Goal: Information Seeking & Learning: Learn about a topic

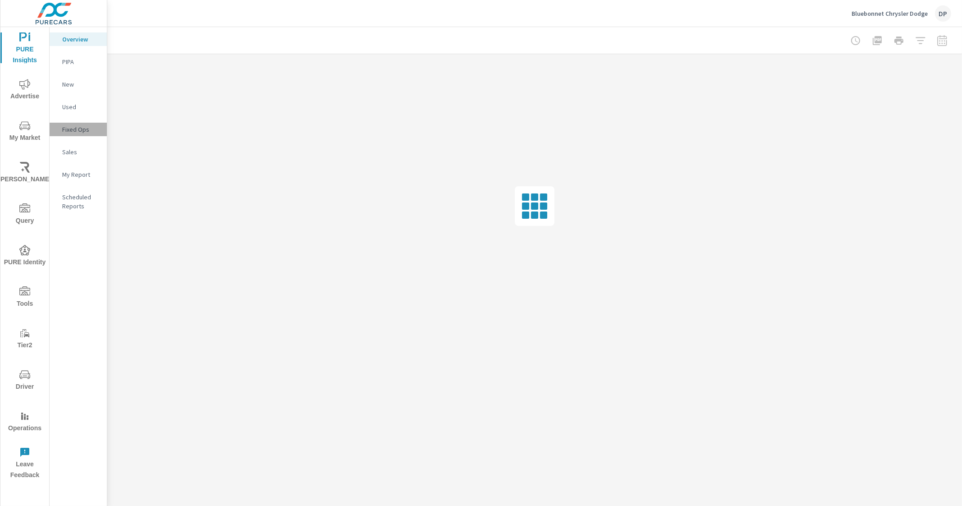
click at [76, 125] on p "Fixed Ops" at bounding box center [80, 129] width 37 height 9
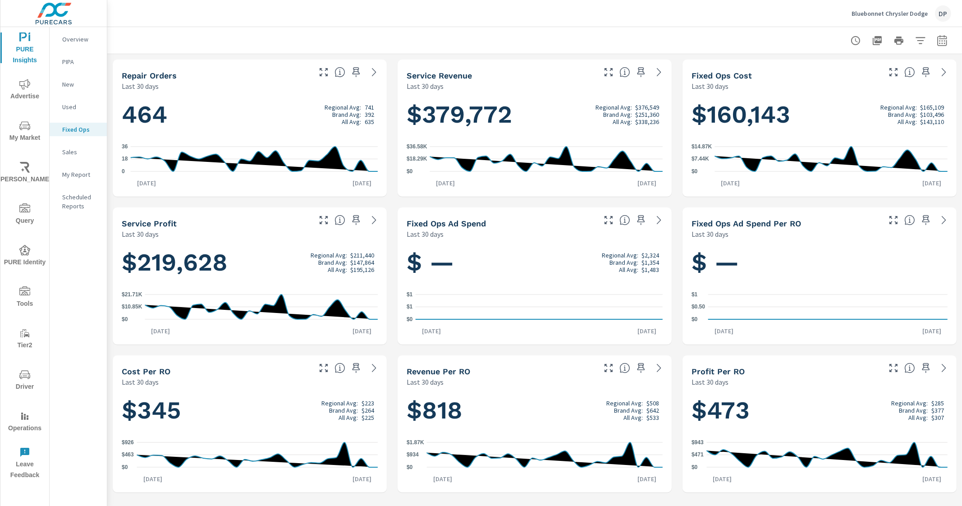
click at [69, 79] on div "New" at bounding box center [78, 85] width 57 height 14
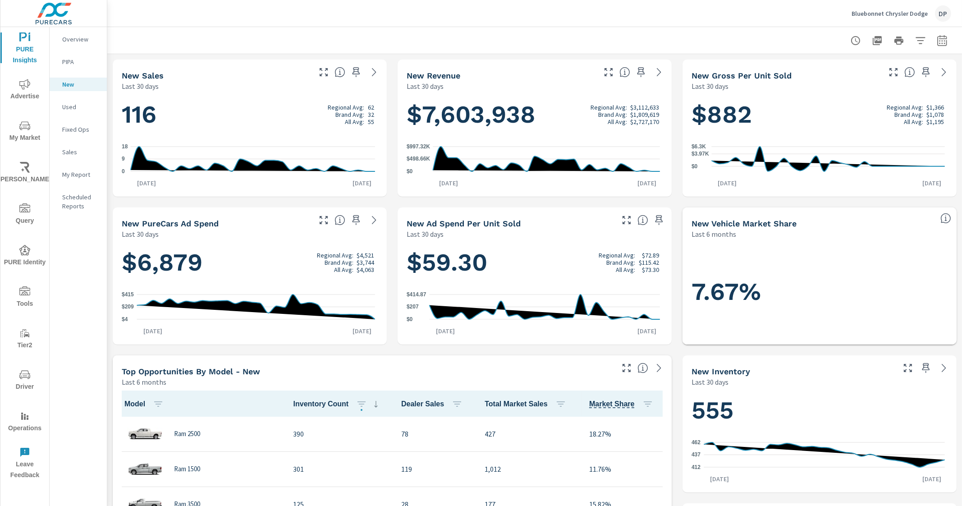
click at [866, 9] on div "Bluebonnet Chrysler Dodge DP" at bounding box center [901, 13] width 100 height 16
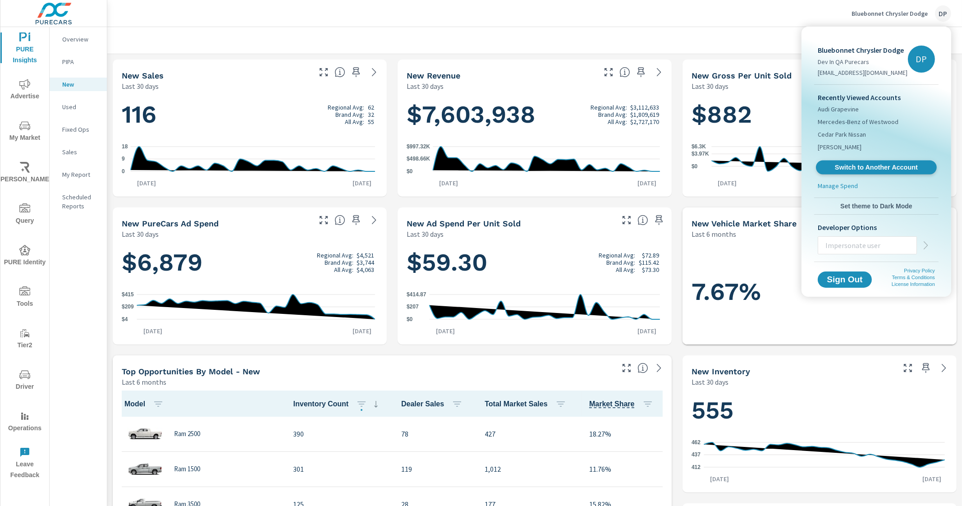
click at [872, 166] on span "Switch to Another Account" at bounding box center [876, 167] width 110 height 9
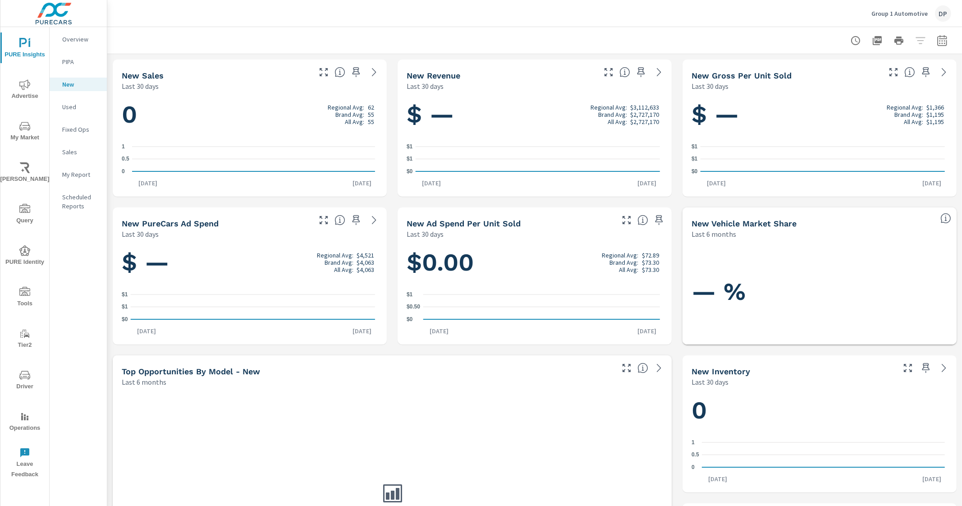
click at [898, 15] on p "Group 1 Automotive" at bounding box center [899, 13] width 56 height 8
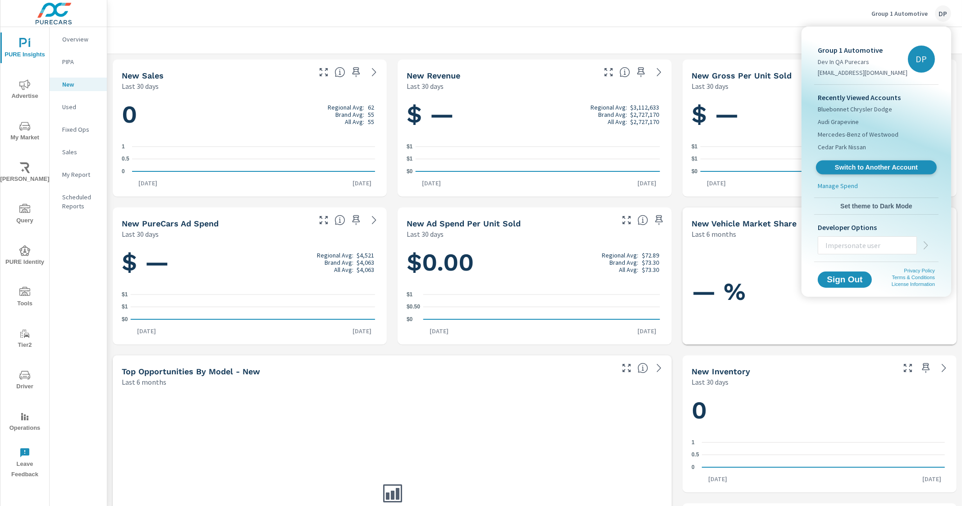
click at [871, 164] on span "Switch to Another Account" at bounding box center [876, 167] width 110 height 9
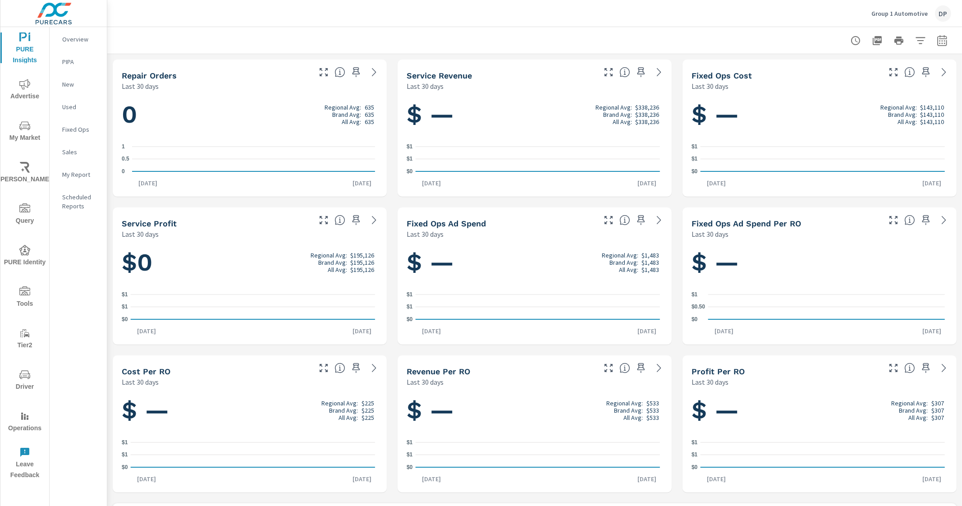
click at [550, 59] on div "Service Revenue Last 30 days" at bounding box center [497, 75] width 200 height 32
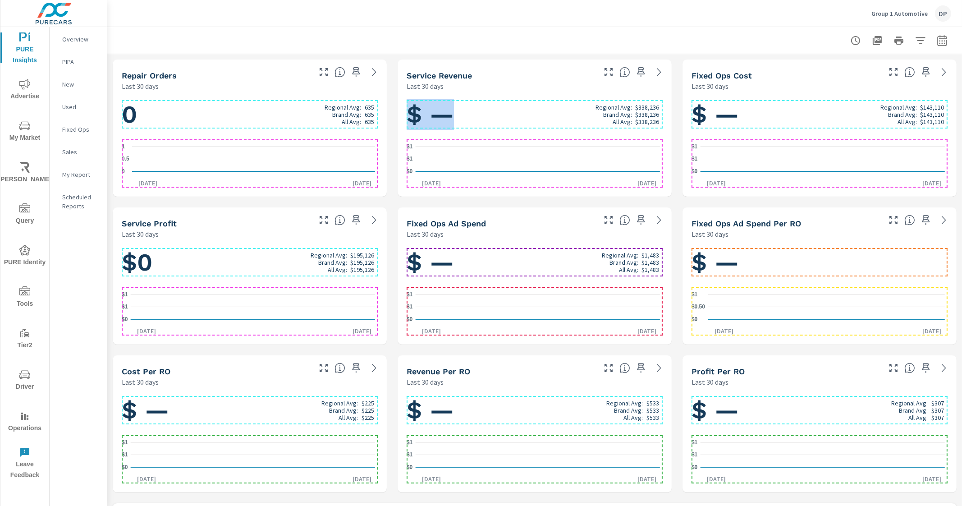
click at [529, 115] on h1 "$ — Regional Avg: $338,236 Brand Avg: $338,236 All Avg: $338,236" at bounding box center [534, 114] width 256 height 31
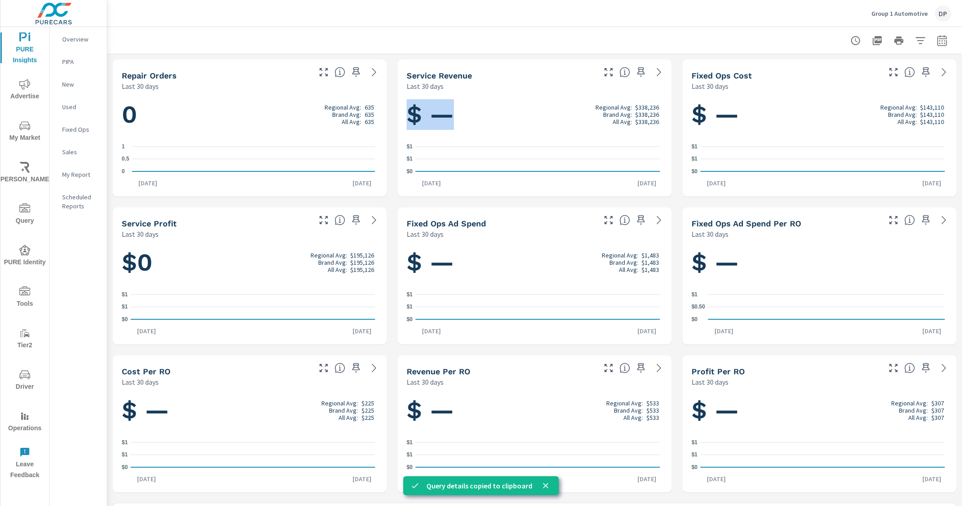
click at [494, 98] on div "$ — Regional Avg: $338,236 Brand Avg: $338,236 All Avg: $338,236 $0 $1 $1 [DATE…" at bounding box center [534, 144] width 267 height 98
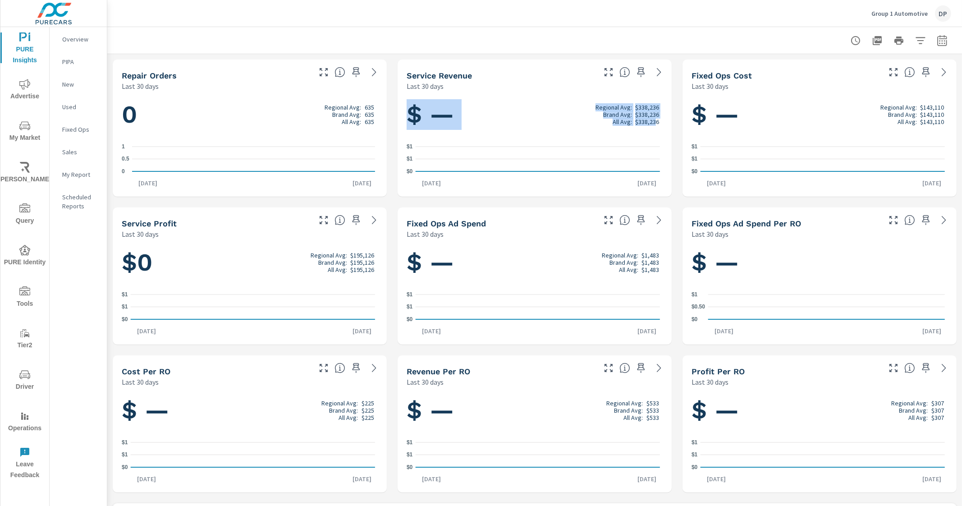
drag, startPoint x: 403, startPoint y: 117, endPoint x: 650, endPoint y: 123, distance: 247.0
click at [650, 123] on h1 "$ — Regional Avg: $338,236 Brand Avg: $338,236 All Avg: $338,236" at bounding box center [534, 114] width 256 height 31
click at [653, 123] on p "$338,236" at bounding box center [647, 121] width 24 height 7
click at [922, 14] on p "Group 1 Automotive" at bounding box center [899, 13] width 56 height 8
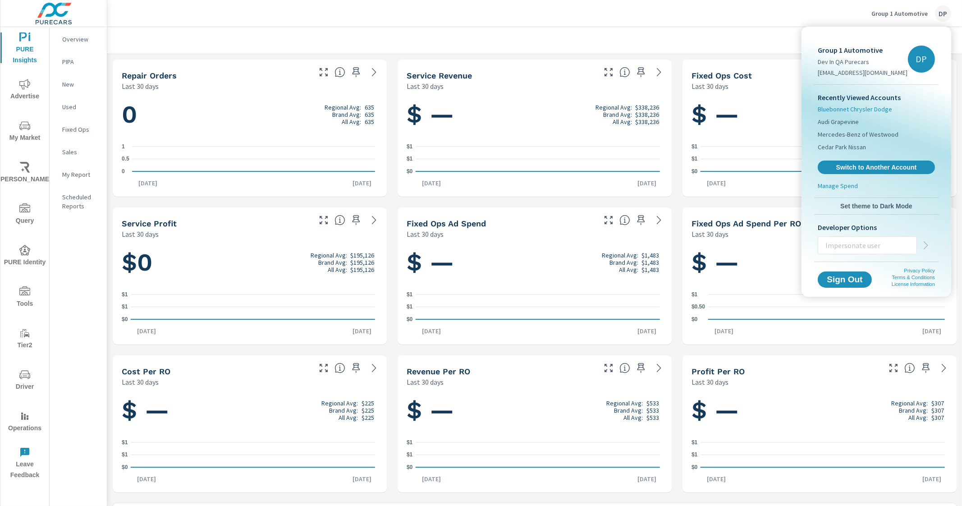
click at [864, 108] on span "Bluebonnet Chrysler Dodge" at bounding box center [854, 109] width 74 height 9
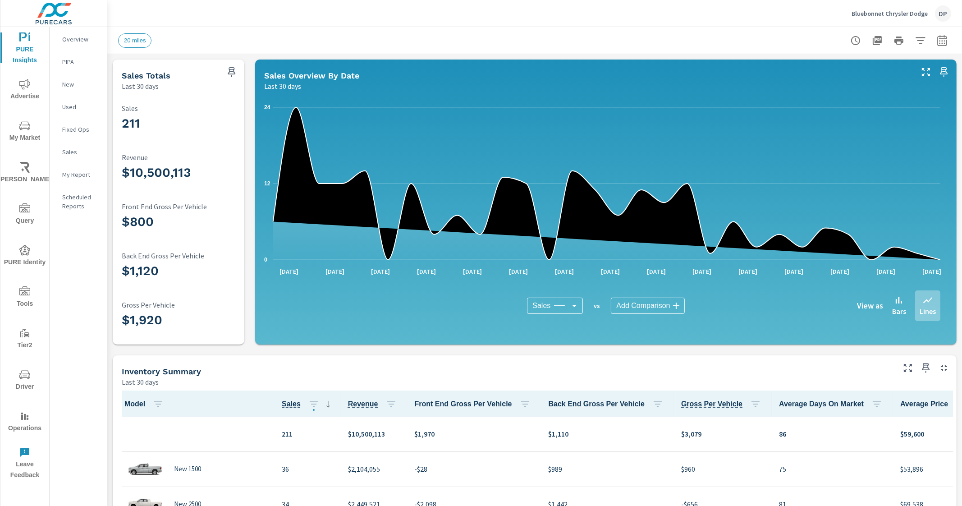
click at [462, 26] on div "Bluebonnet Chrysler Dodge DP" at bounding box center [534, 13] width 833 height 27
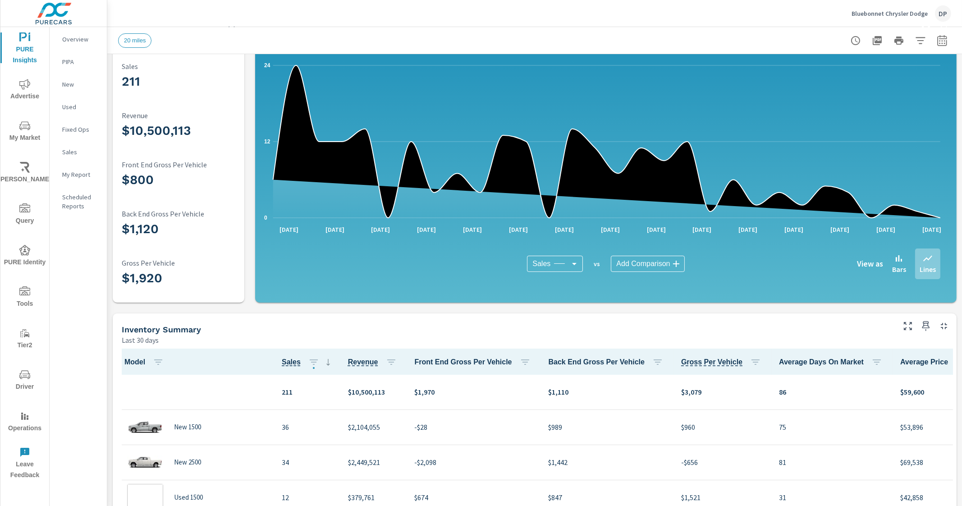
scroll to position [282, 0]
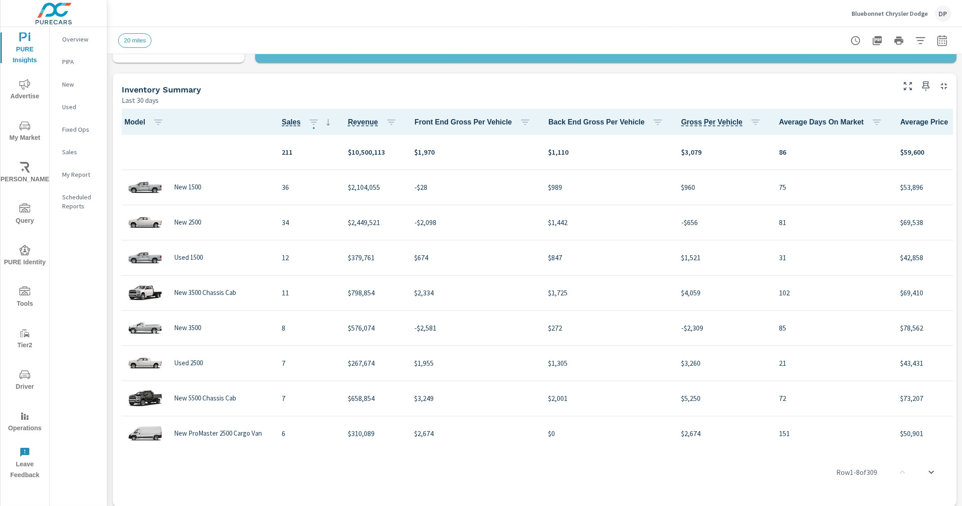
click at [961, 125] on icon "button" at bounding box center [975, 122] width 11 height 11
click at [913, 181] on span "Customize columns..." at bounding box center [919, 182] width 57 height 9
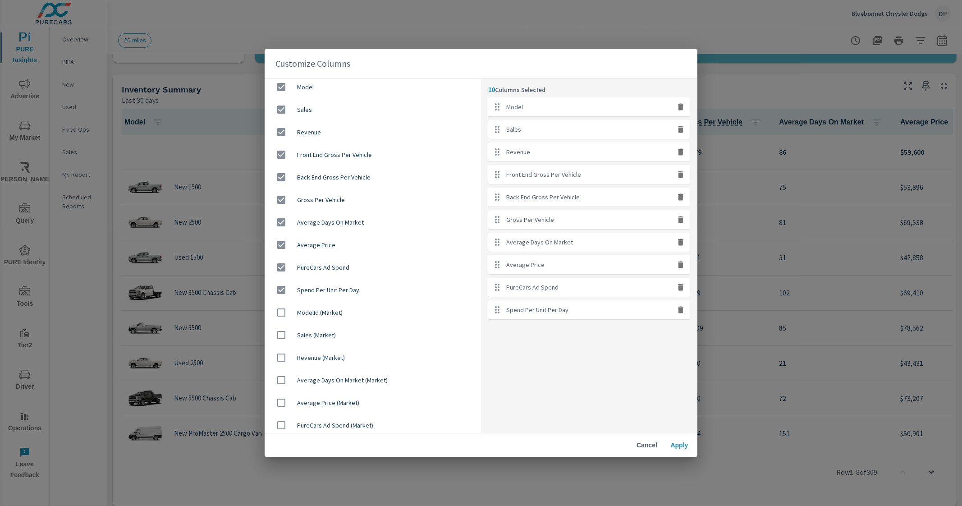
scroll to position [0, 0]
click at [770, 91] on div "Customize Columns Model Sales Revenue Front End Gross Per Vehicle Back End Gros…" at bounding box center [481, 253] width 962 height 506
